Goal: Task Accomplishment & Management: Complete application form

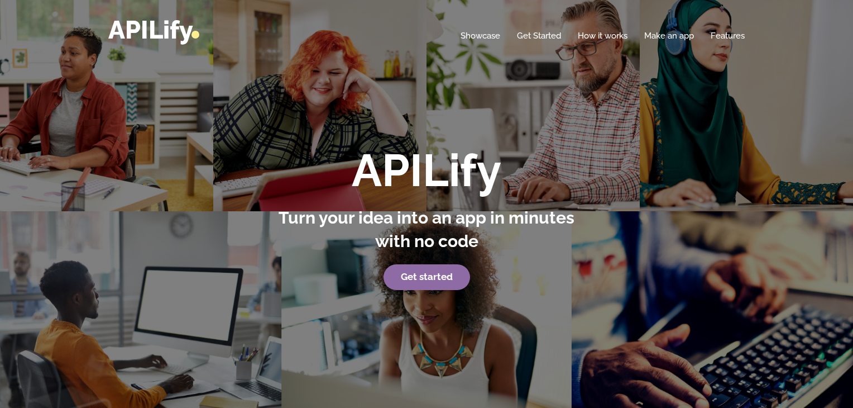
click at [452, 277] on link "Get started" at bounding box center [427, 277] width 87 height 26
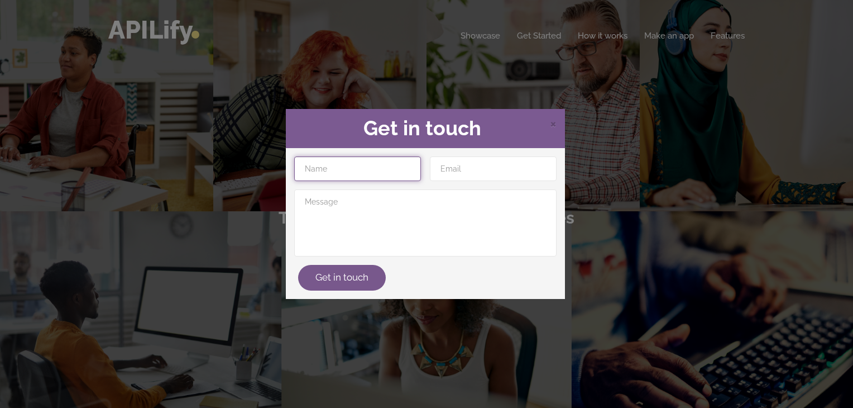
click at [385, 171] on input "text" at bounding box center [357, 168] width 127 height 25
type input "[PERSON_NAME]"
type input "[EMAIL_ADDRESS][DOMAIN_NAME]"
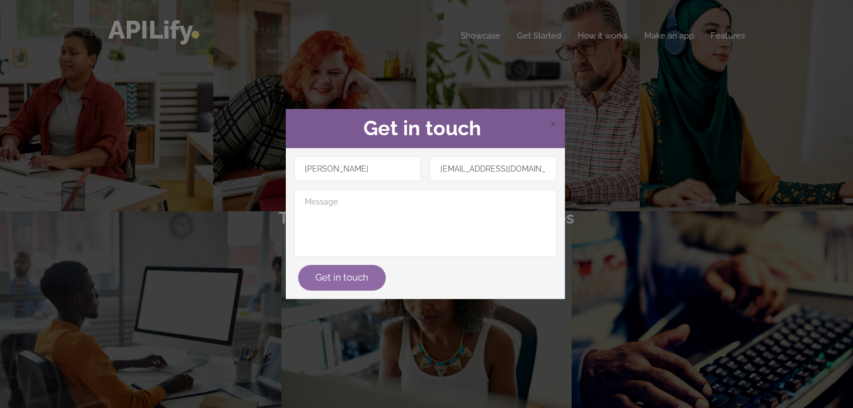
click at [343, 267] on button "Get in touch" at bounding box center [342, 278] width 88 height 26
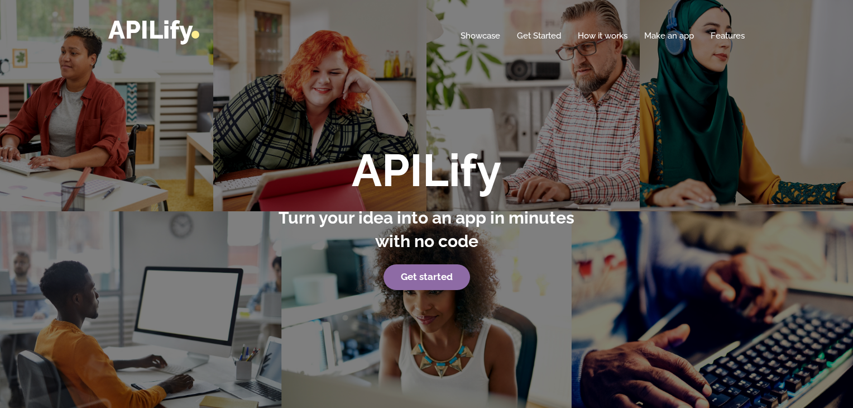
click at [455, 280] on link "Get started" at bounding box center [427, 277] width 87 height 26
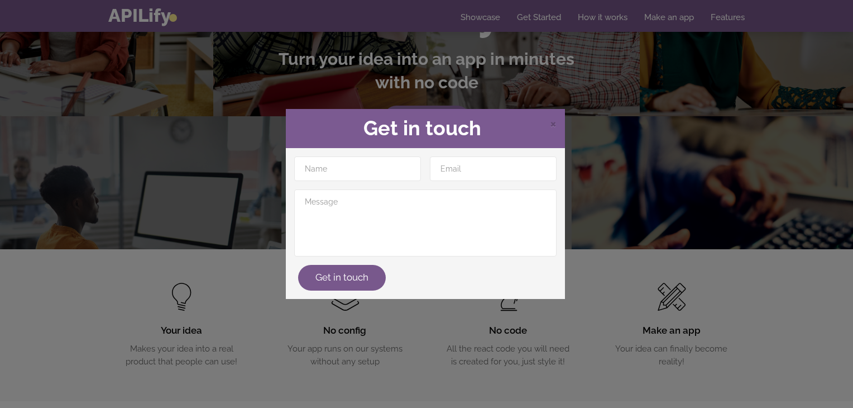
scroll to position [159, 0]
click at [554, 123] on span "×" at bounding box center [553, 122] width 7 height 17
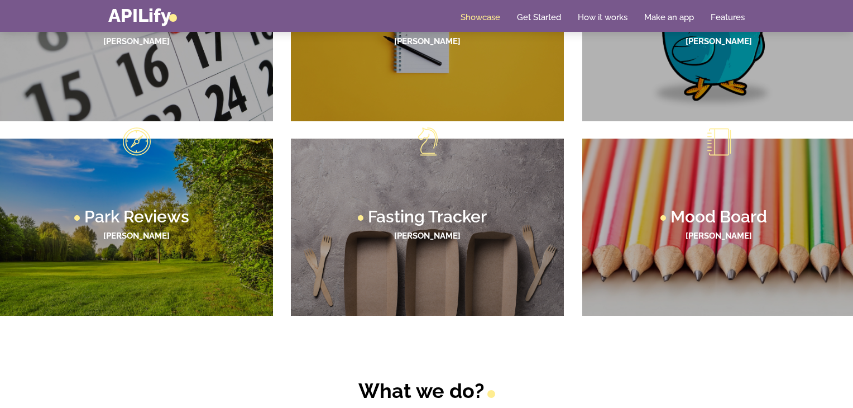
scroll to position [753, 0]
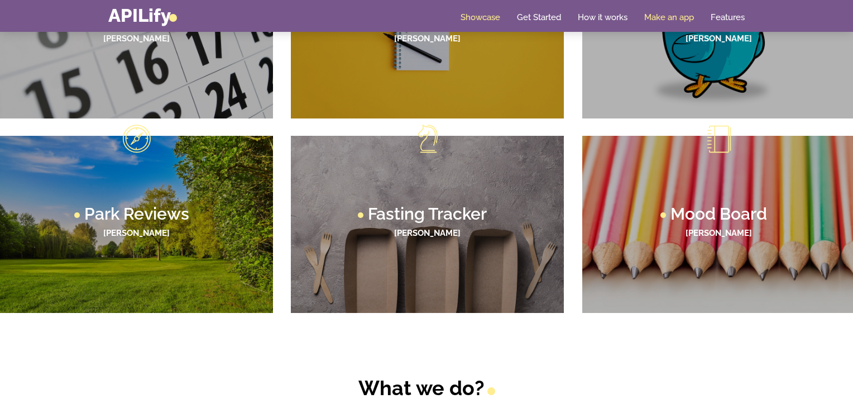
click at [664, 18] on link "Make an app" at bounding box center [669, 17] width 50 height 11
click at [674, 16] on link "Make an app" at bounding box center [669, 17] width 50 height 11
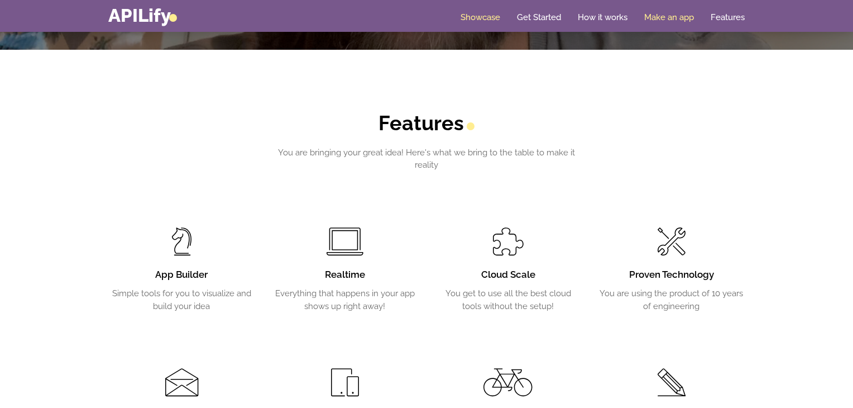
scroll to position [1731, 0]
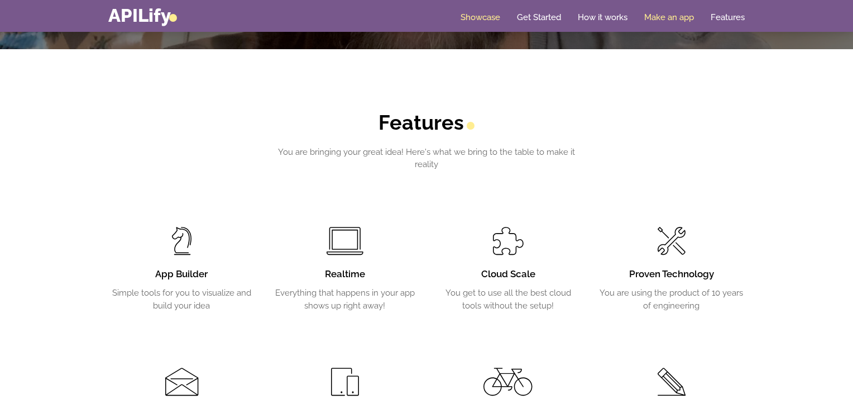
drag, startPoint x: 667, startPoint y: 3, endPoint x: 665, endPoint y: 18, distance: 15.1
click at [665, 18] on nav "Toggle navigation APILify Home Showcase Get Started How it works Make an app Fe…" at bounding box center [426, 16] width 853 height 32
click at [665, 18] on link "Make an app" at bounding box center [669, 17] width 50 height 11
click at [654, 23] on div "Home Showcase Get Started How it works Make an app Features" at bounding box center [426, 16] width 636 height 20
